Goal: Transaction & Acquisition: Book appointment/travel/reservation

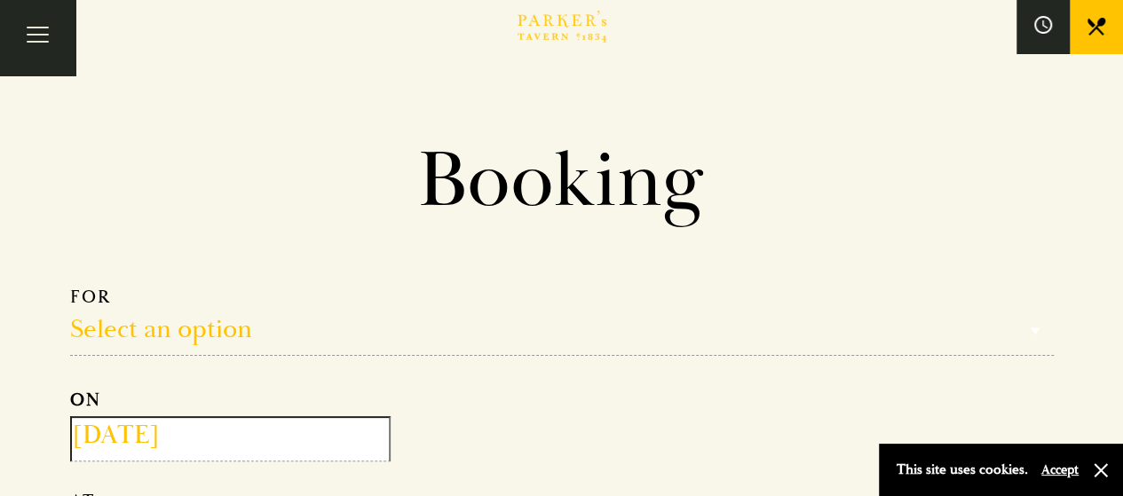
drag, startPoint x: 1122, startPoint y: 120, endPoint x: 1129, endPoint y: 144, distance: 25.0
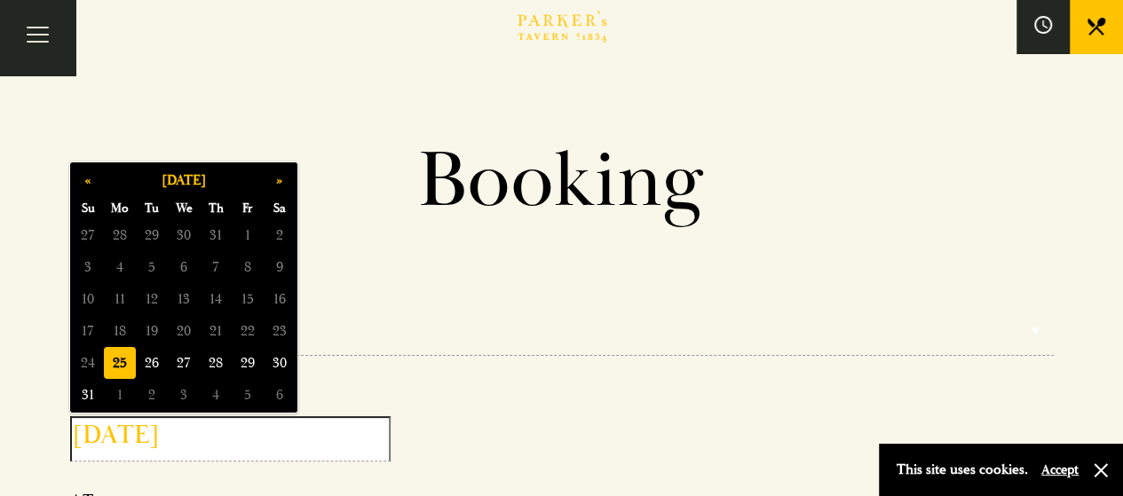
click at [202, 441] on input "[DATE]" at bounding box center [230, 438] width 320 height 45
click at [156, 368] on span "26" at bounding box center [152, 363] width 32 height 32
type input "[DATE]"
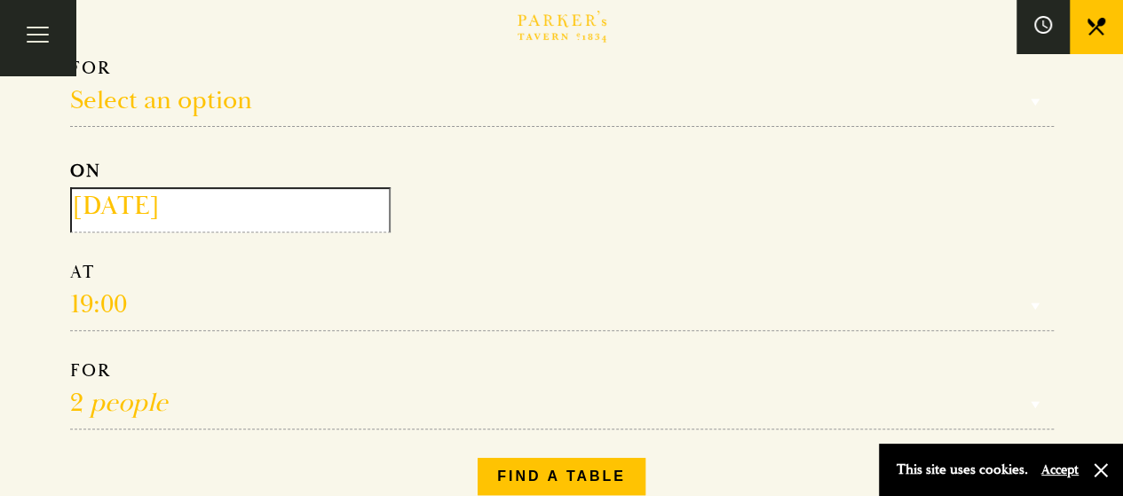
scroll to position [231, 0]
click at [136, 291] on select "Reservation time" at bounding box center [562, 294] width 984 height 70
click at [131, 296] on select "Reservation time" at bounding box center [562, 294] width 984 height 70
click at [72, 300] on select "Reservation time" at bounding box center [562, 294] width 984 height 70
click at [129, 298] on select "Reservation time" at bounding box center [562, 294] width 984 height 70
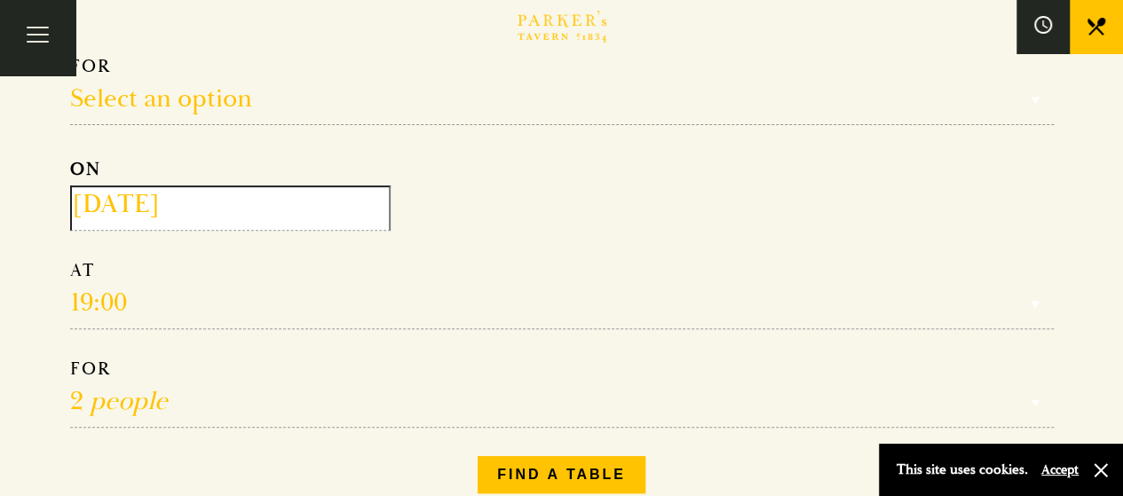
click at [129, 298] on select "Reservation time" at bounding box center [562, 294] width 984 height 70
click at [167, 287] on select "Reservation time" at bounding box center [562, 294] width 984 height 70
click at [154, 301] on select "Reservation time" at bounding box center [562, 294] width 984 height 70
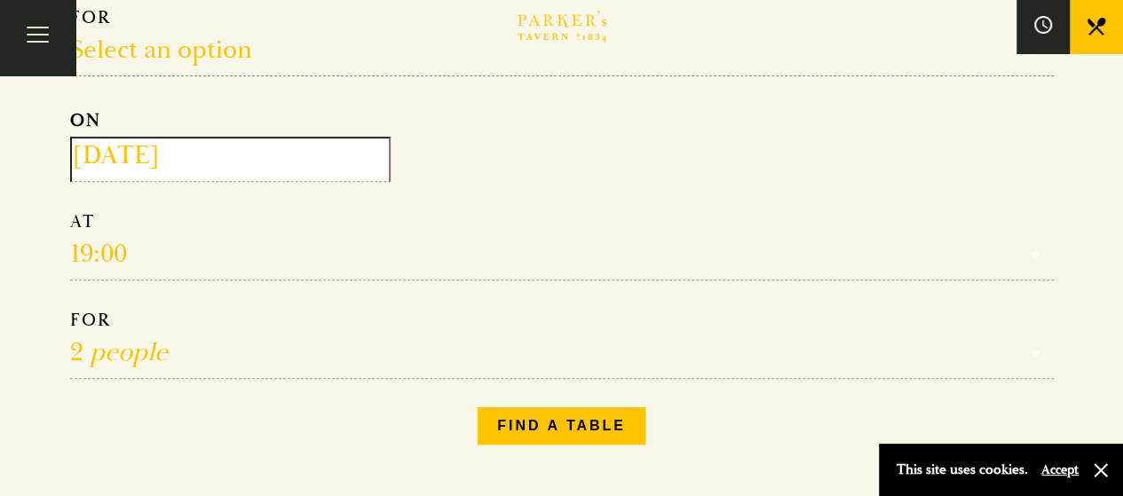
scroll to position [273, 0]
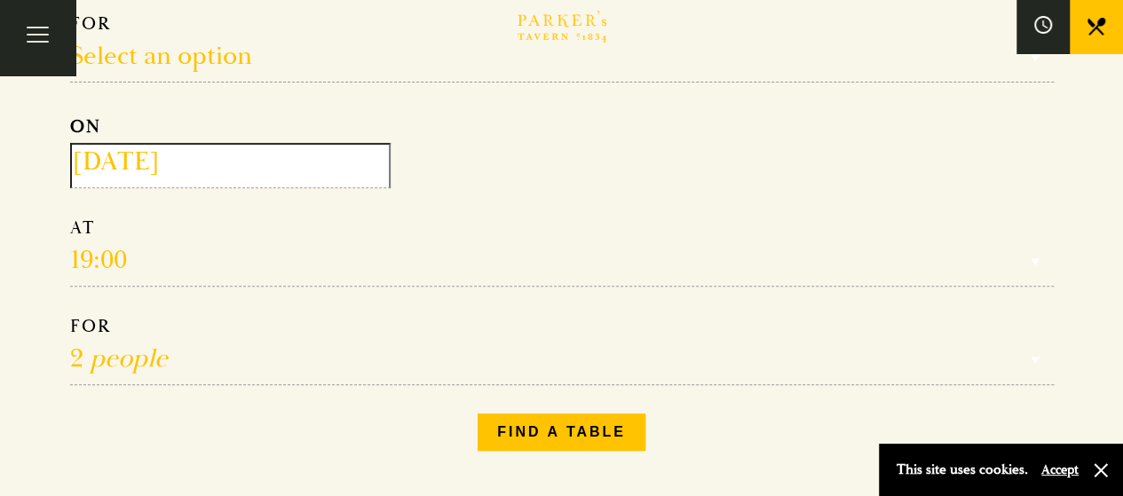
click at [107, 253] on select "Reservation time" at bounding box center [562, 252] width 984 height 70
click at [136, 248] on select "Reservation time" at bounding box center [562, 252] width 984 height 70
click at [83, 257] on select "Reservation time" at bounding box center [562, 252] width 984 height 70
click at [78, 257] on select "Reservation time" at bounding box center [562, 252] width 984 height 70
